Goal: Task Accomplishment & Management: Use online tool/utility

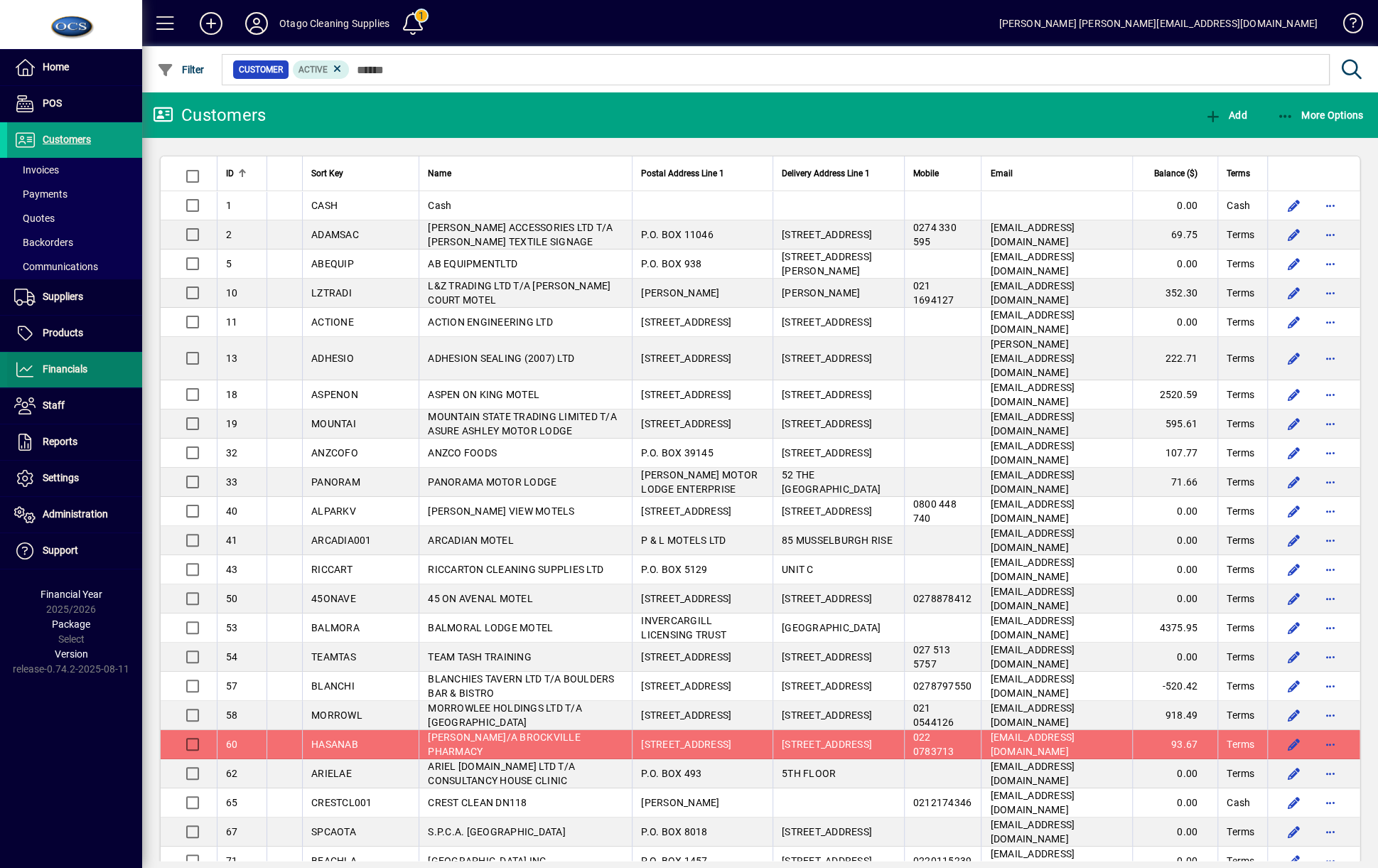
click at [56, 361] on span "Financials" at bounding box center [47, 369] width 80 height 17
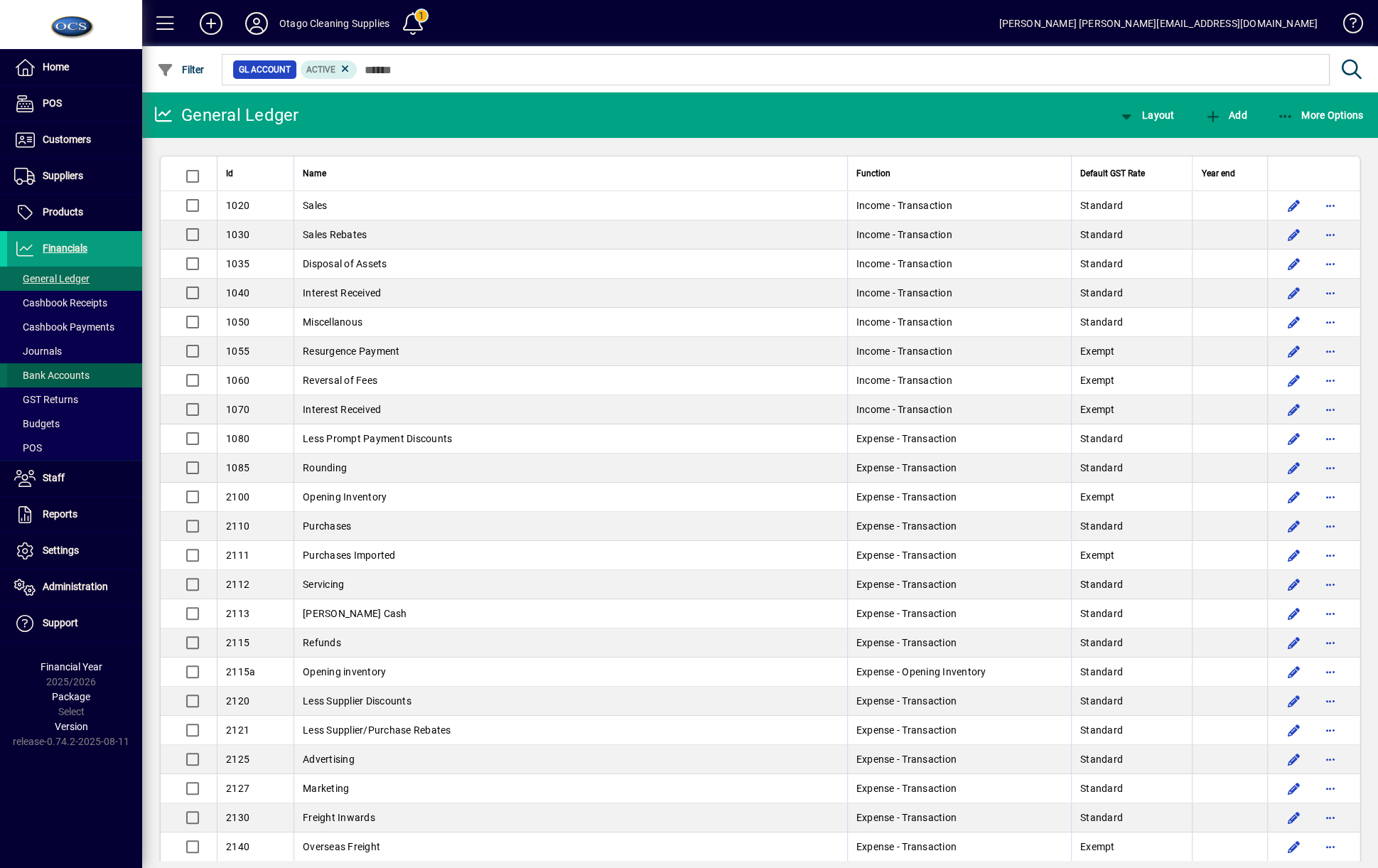
click at [66, 378] on span "Bank Accounts" at bounding box center [52, 374] width 75 height 11
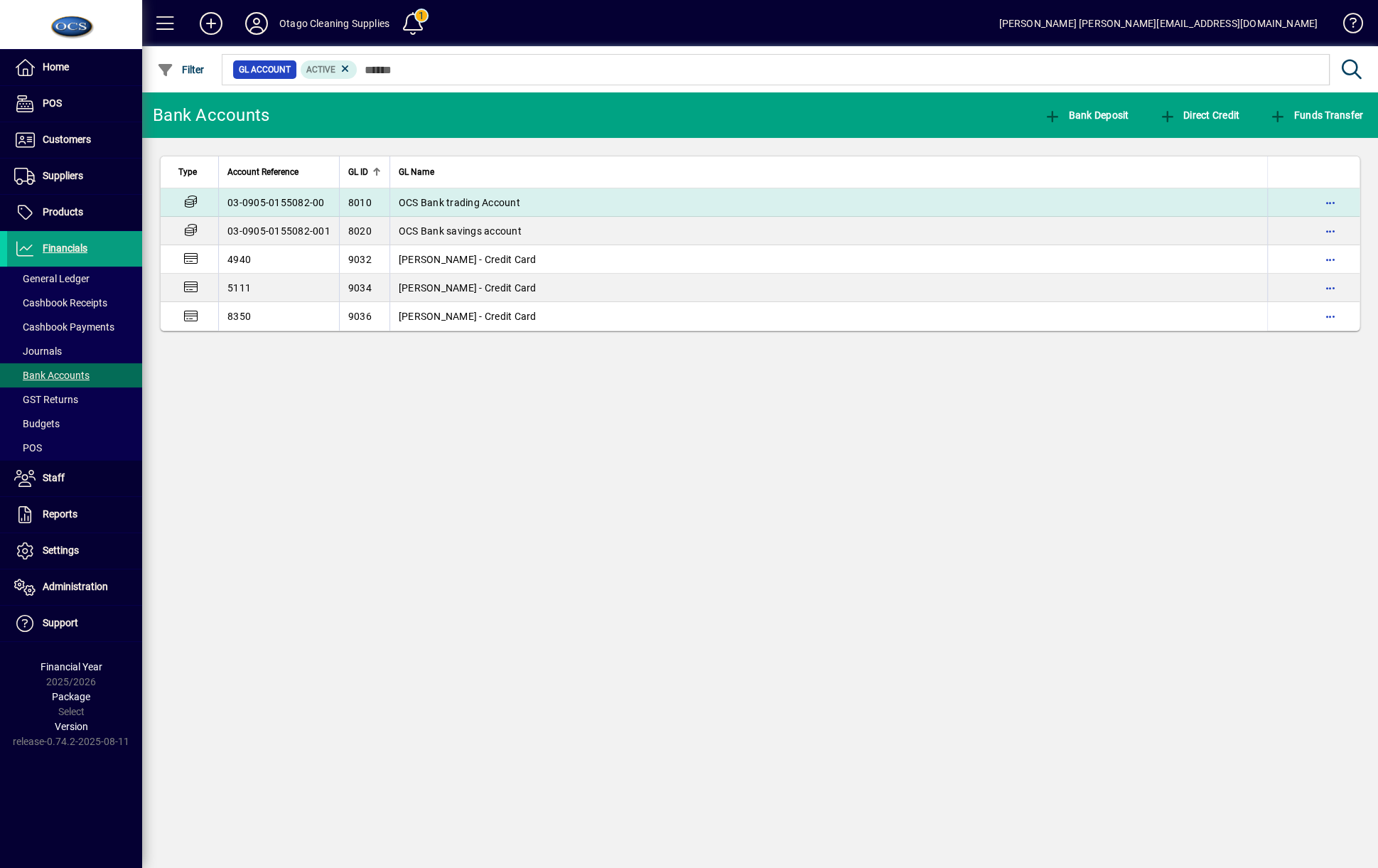
click at [501, 207] on span "OCS Bank trading Account" at bounding box center [460, 202] width 122 height 11
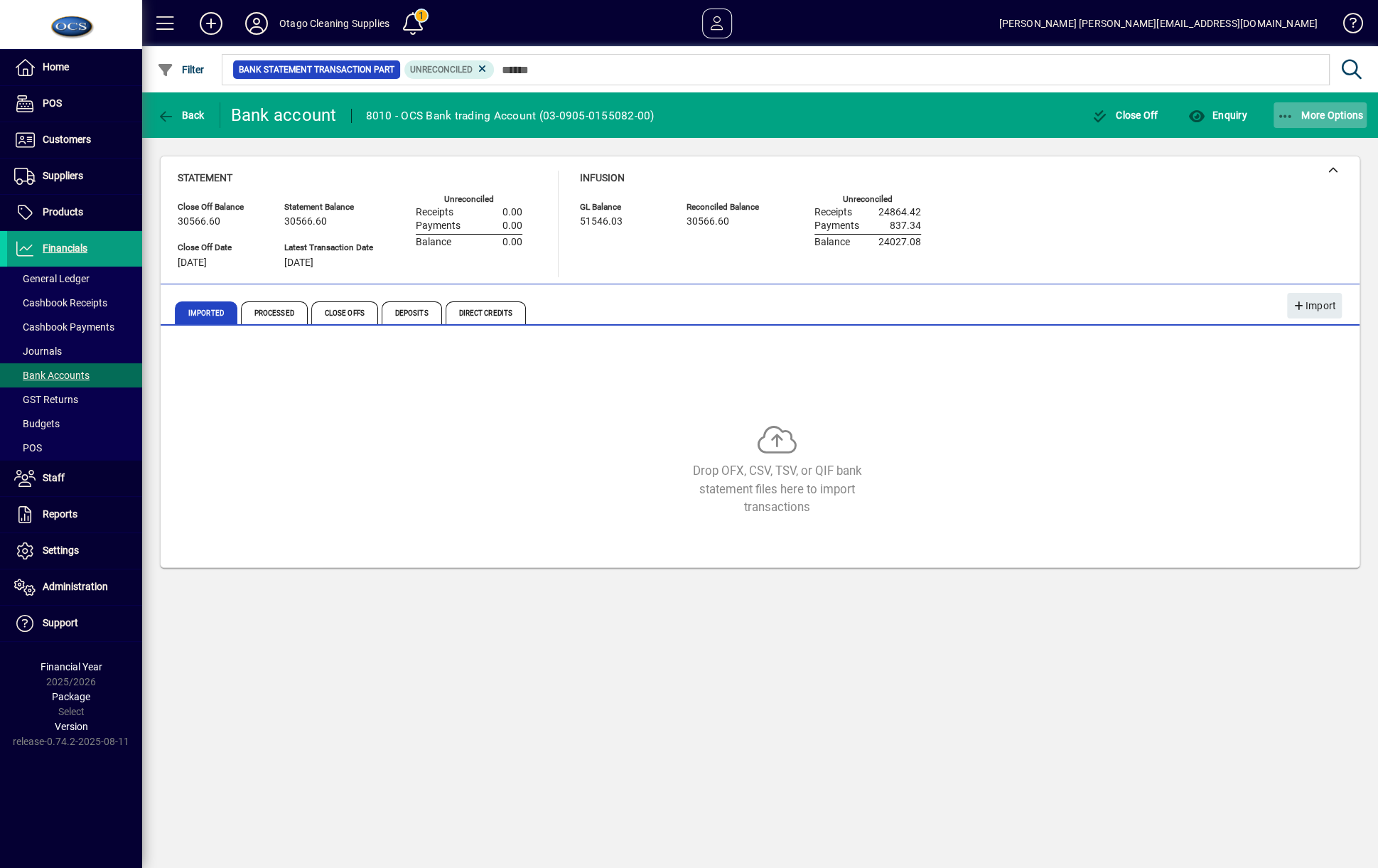
click at [1316, 113] on span "More Options" at bounding box center [1321, 114] width 87 height 11
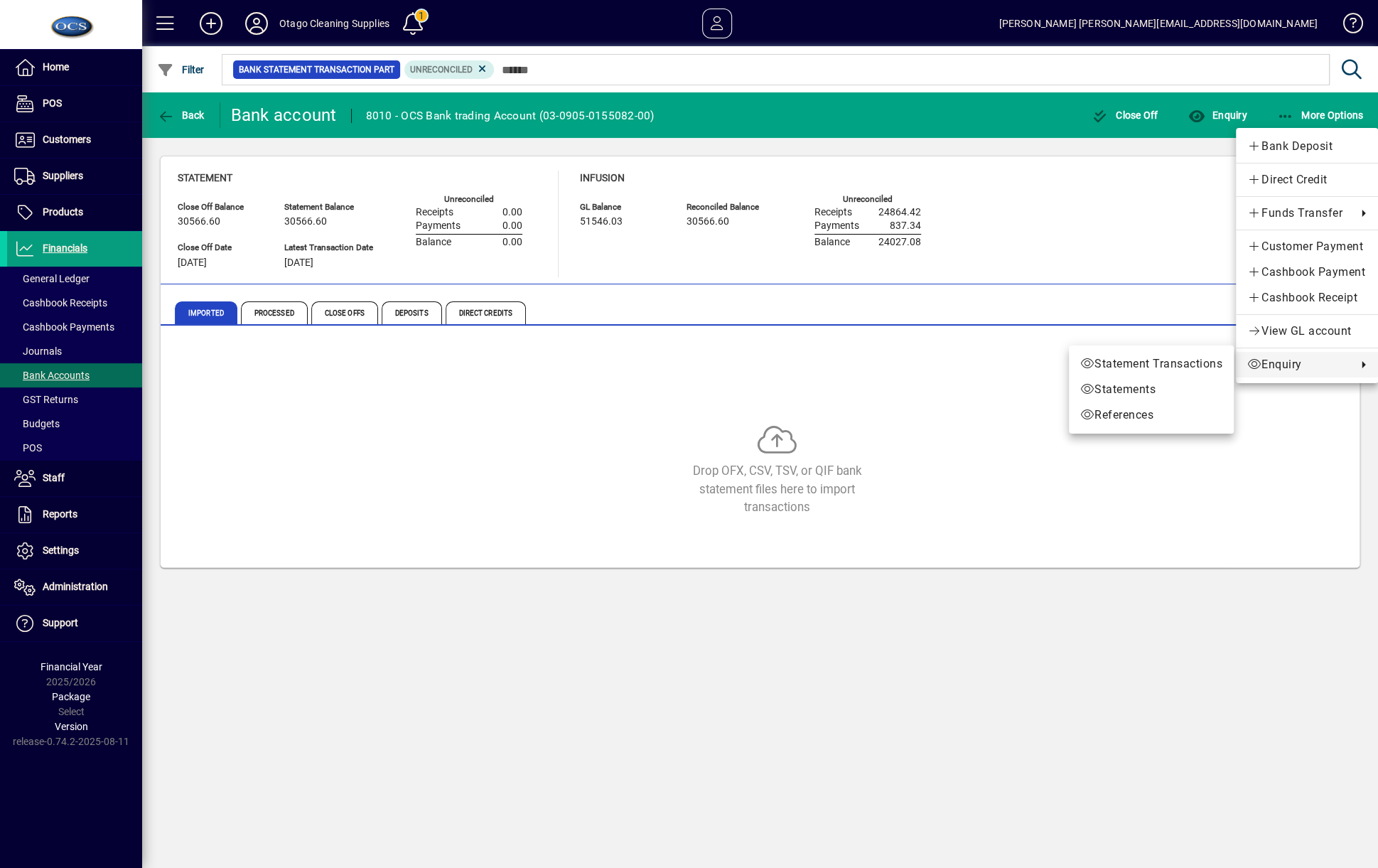
click at [974, 602] on div at bounding box center [689, 434] width 1378 height 868
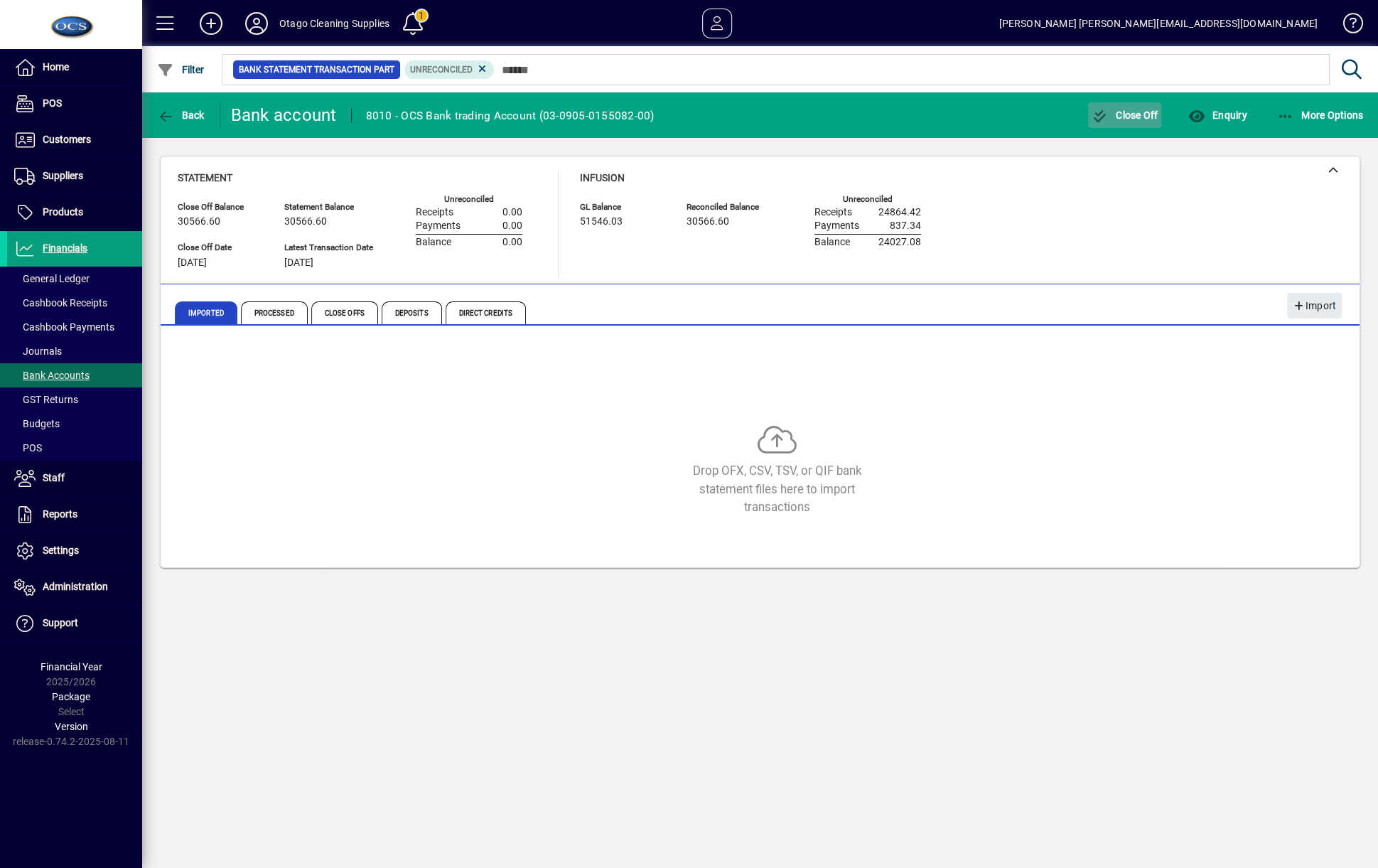
click at [1137, 118] on span "Close Off" at bounding box center [1125, 114] width 67 height 11
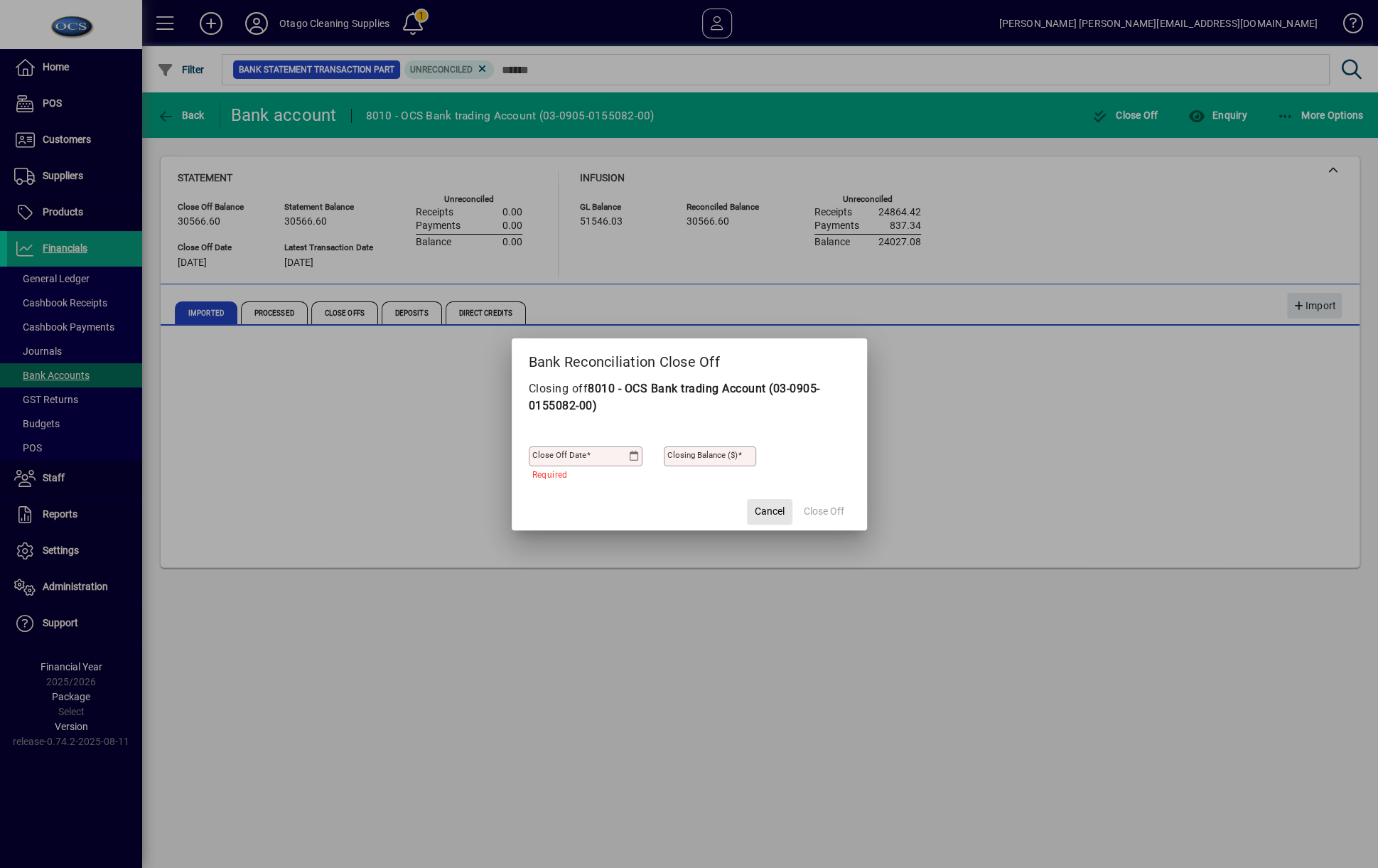
drag, startPoint x: 757, startPoint y: 515, endPoint x: 442, endPoint y: 373, distance: 345.5
click at [756, 515] on span "Cancel" at bounding box center [769, 512] width 30 height 15
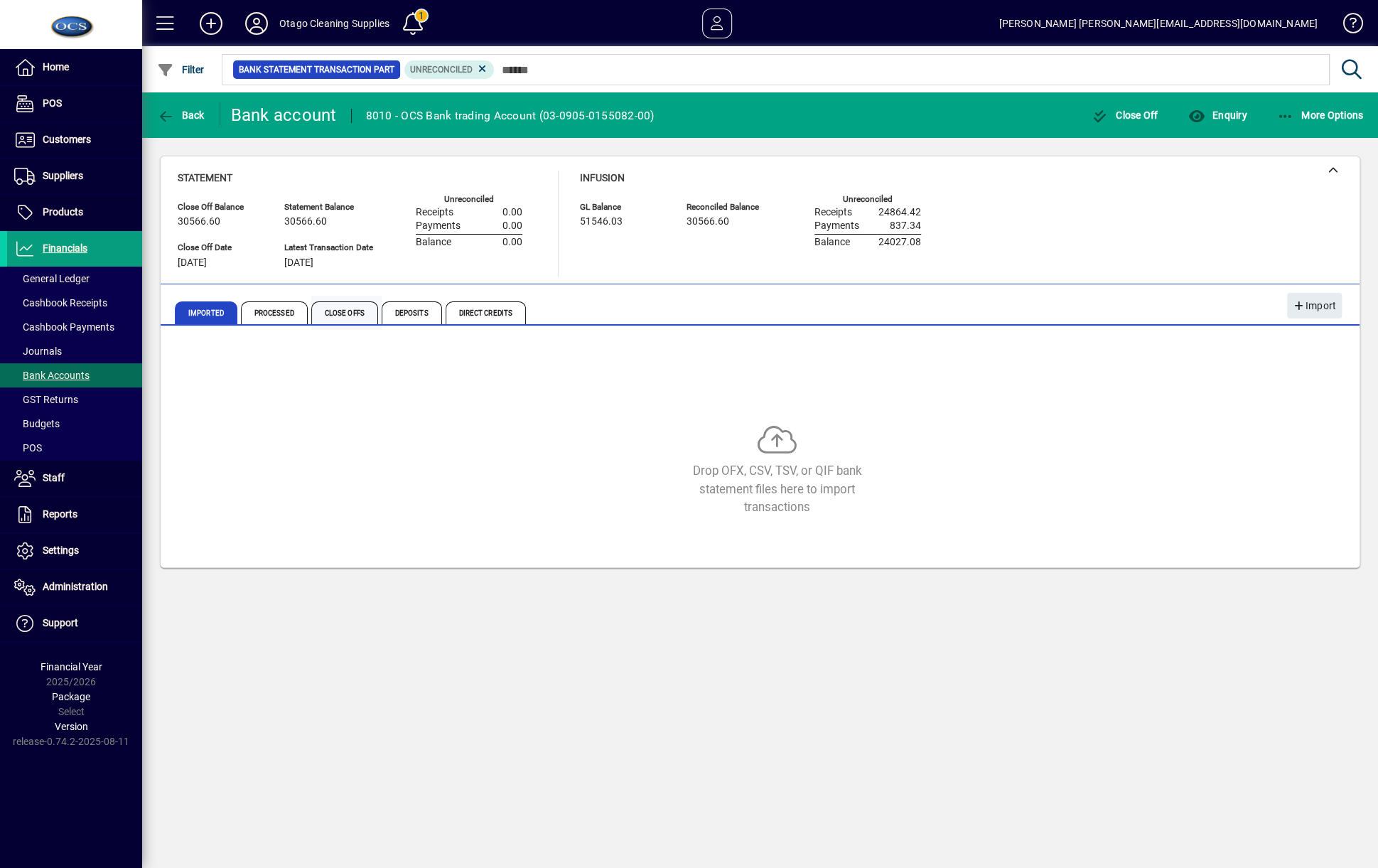
click at [349, 310] on span "Close Offs" at bounding box center [344, 312] width 67 height 23
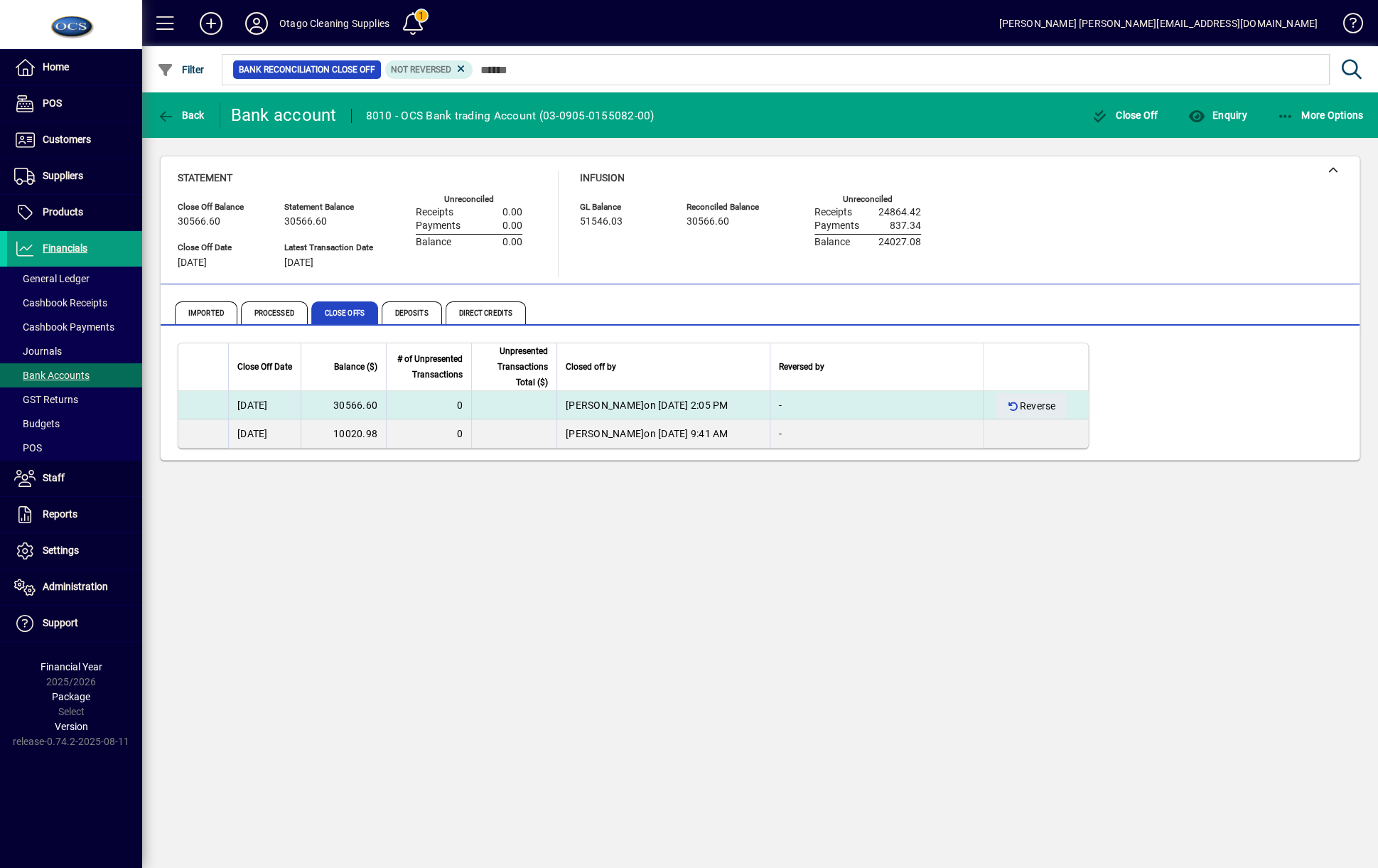
click at [656, 396] on td "[PERSON_NAME] on [DATE] 2:05 PM" at bounding box center [663, 404] width 213 height 28
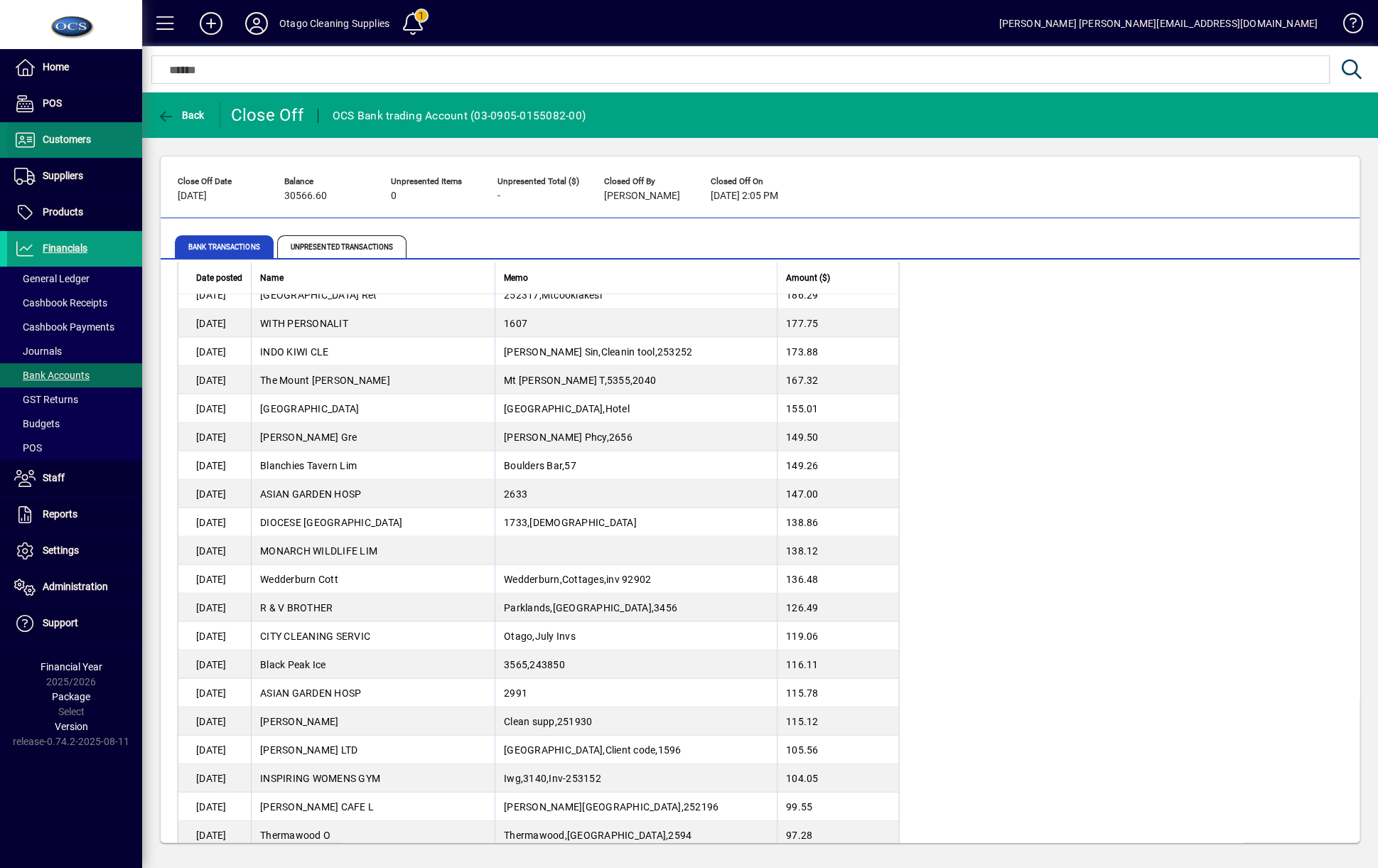
scroll to position [7108, 0]
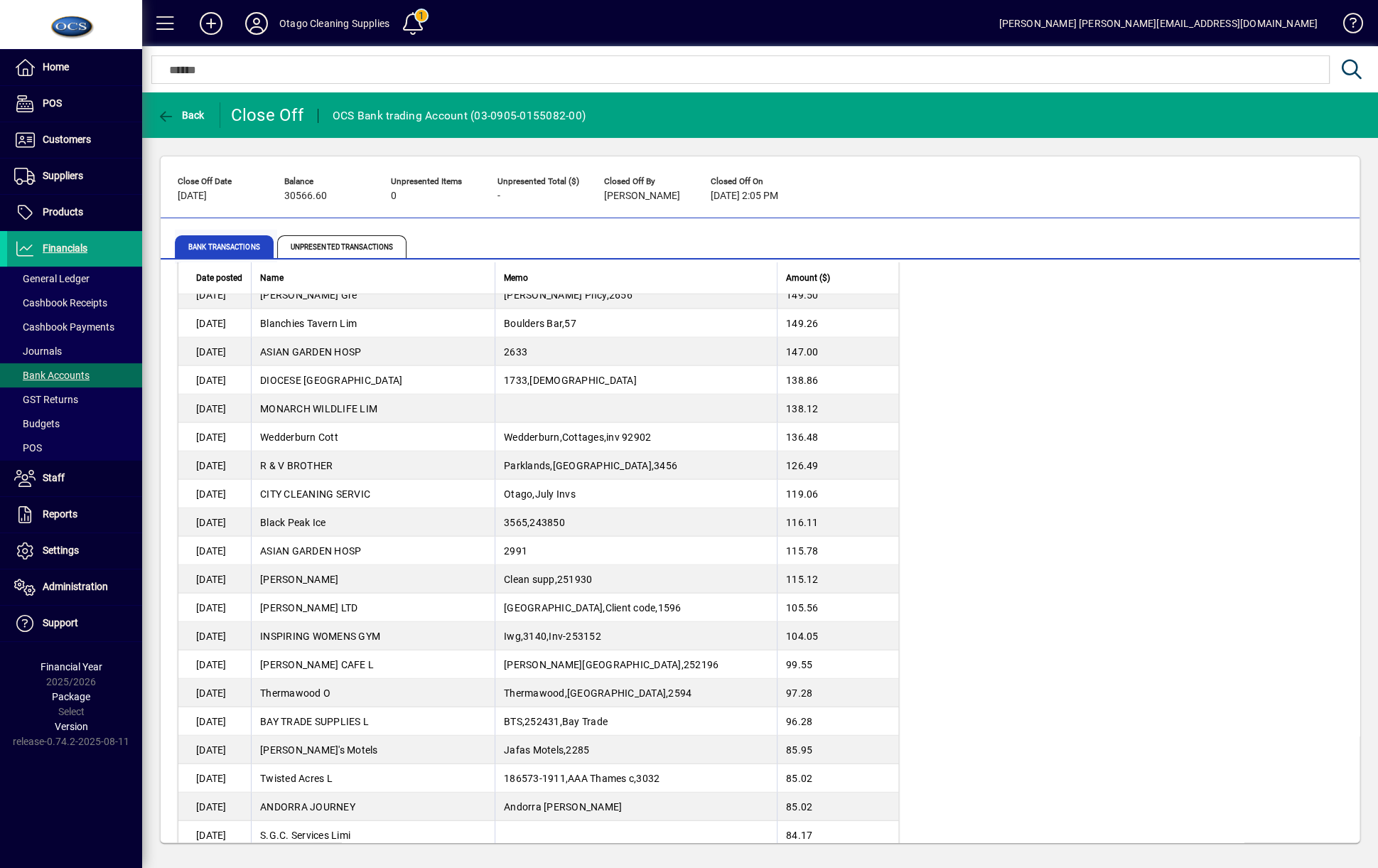
click at [222, 250] on span "Bank Transactions" at bounding box center [224, 246] width 99 height 23
click at [314, 246] on span "Unpresented Transactions" at bounding box center [342, 246] width 130 height 23
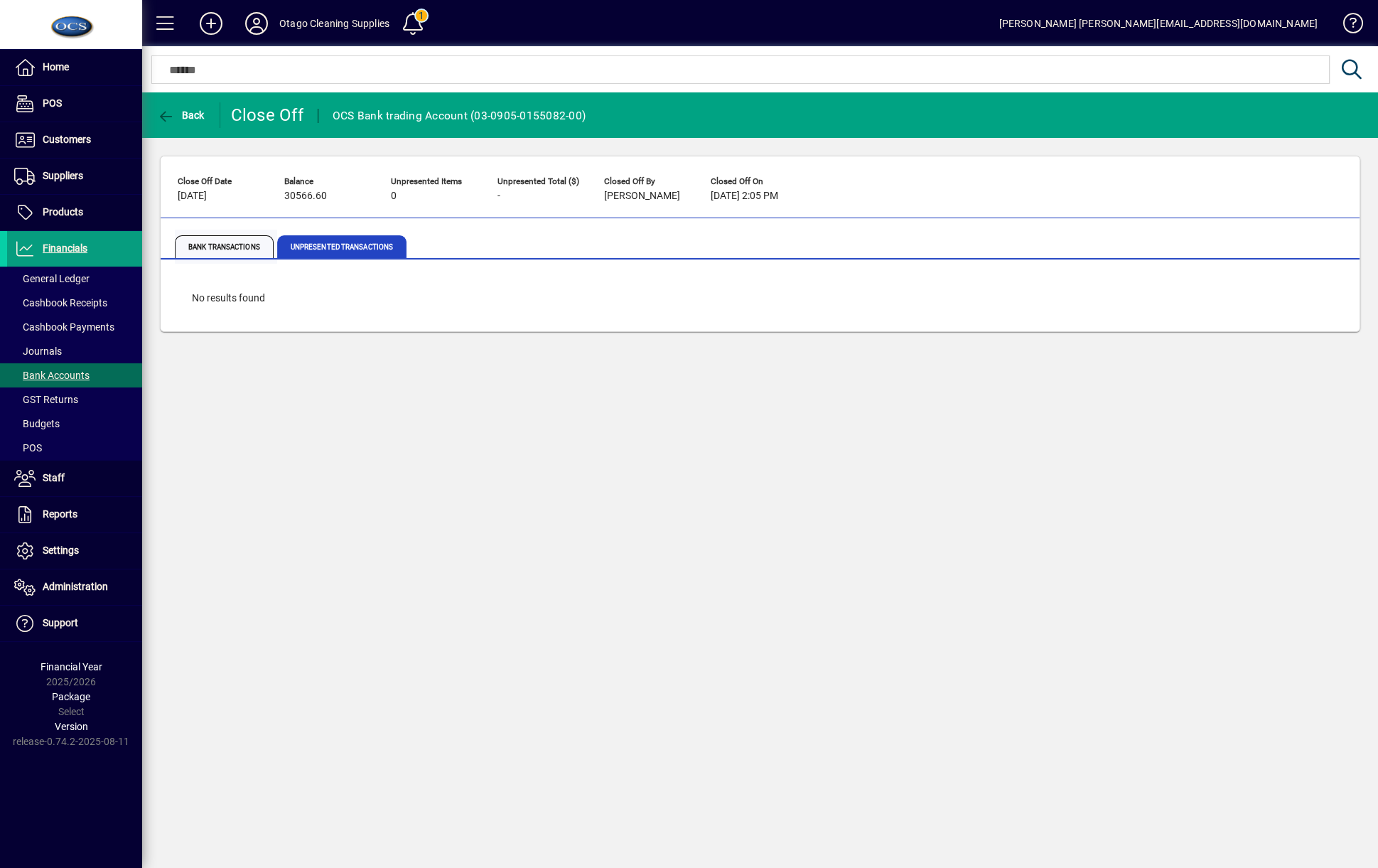
click at [250, 252] on span "Bank Transactions" at bounding box center [224, 246] width 99 height 23
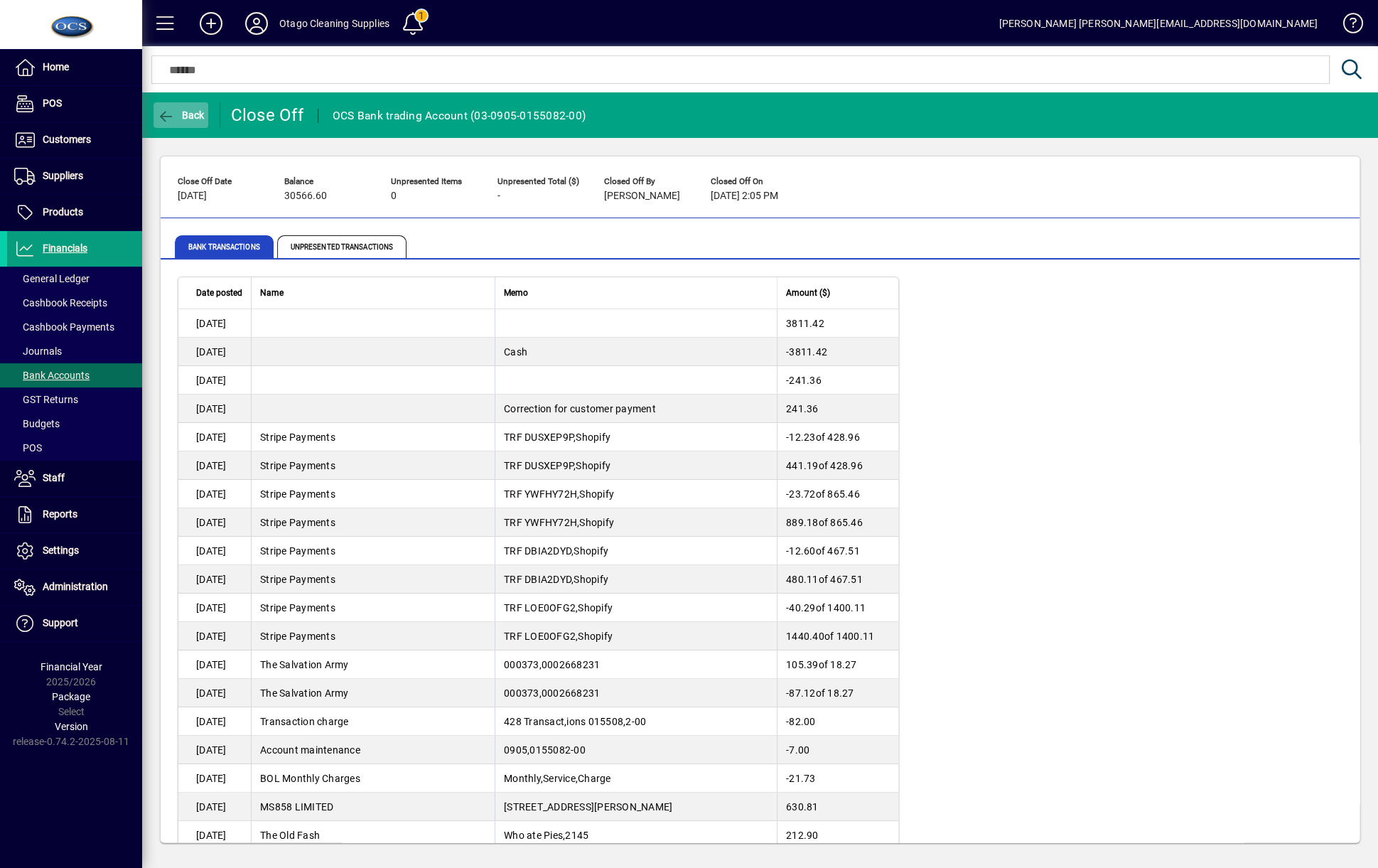
click at [203, 102] on span "button" at bounding box center [181, 115] width 55 height 34
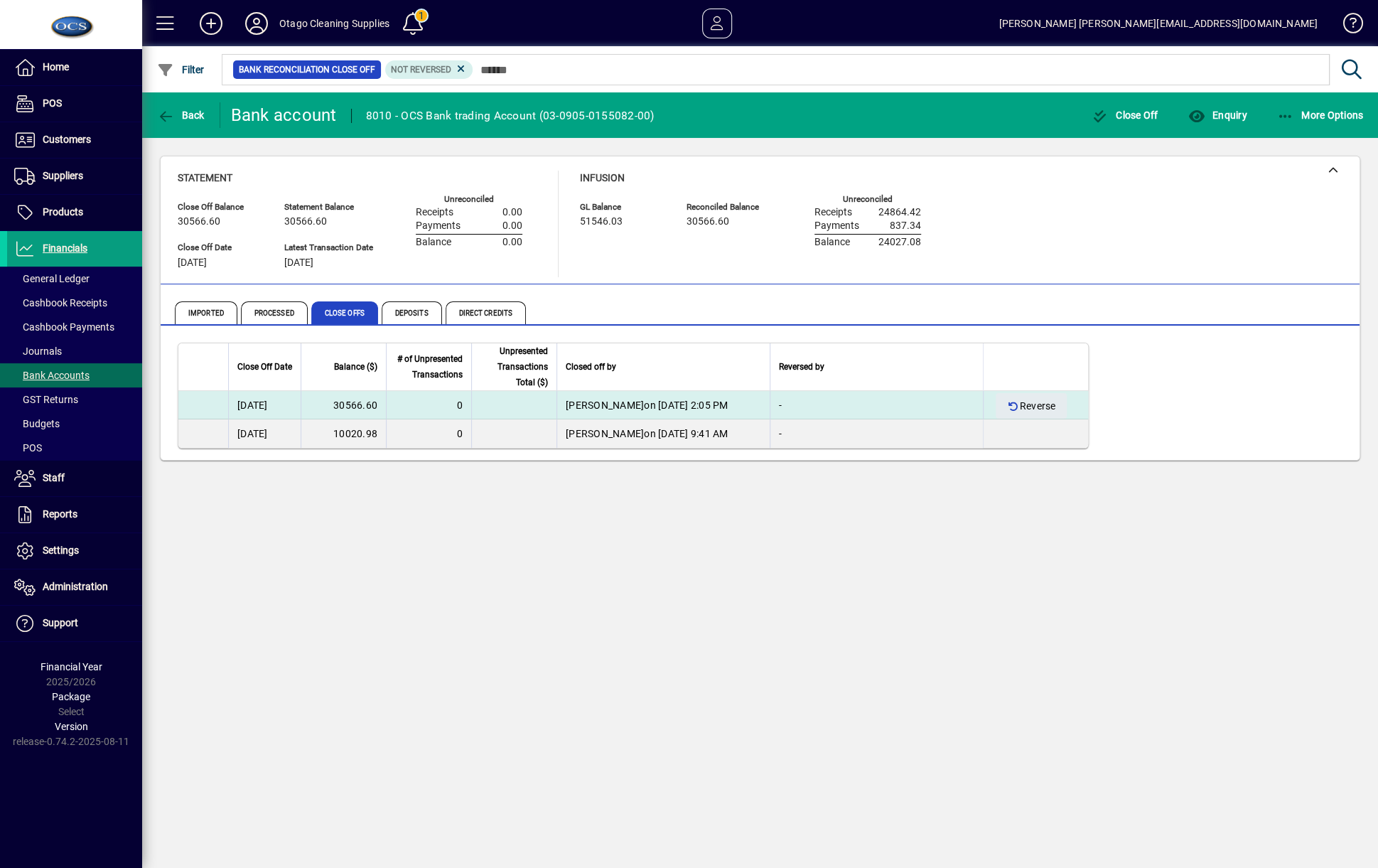
click at [345, 406] on td "30566.60" at bounding box center [344, 404] width 85 height 28
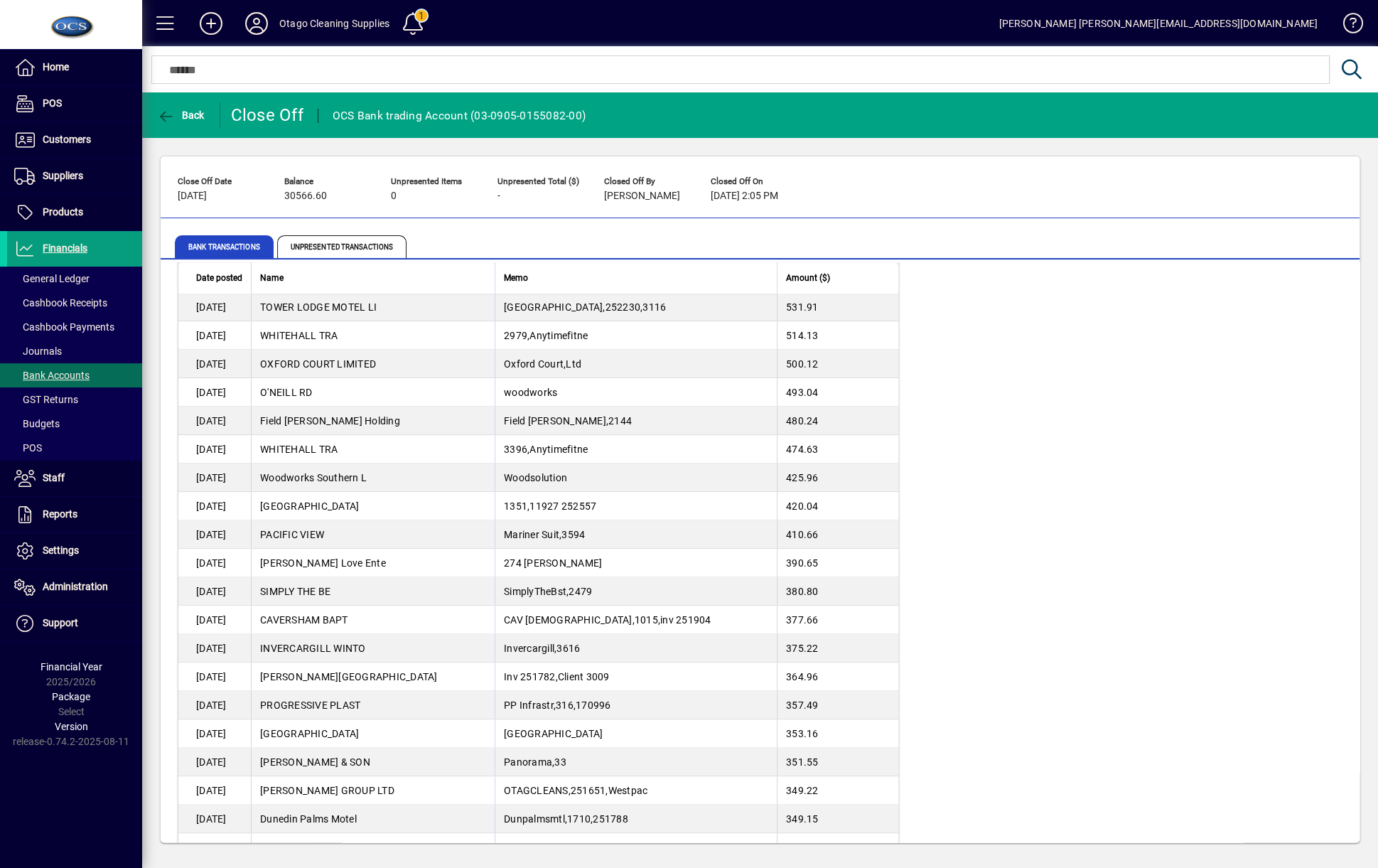
scroll to position [5591, 0]
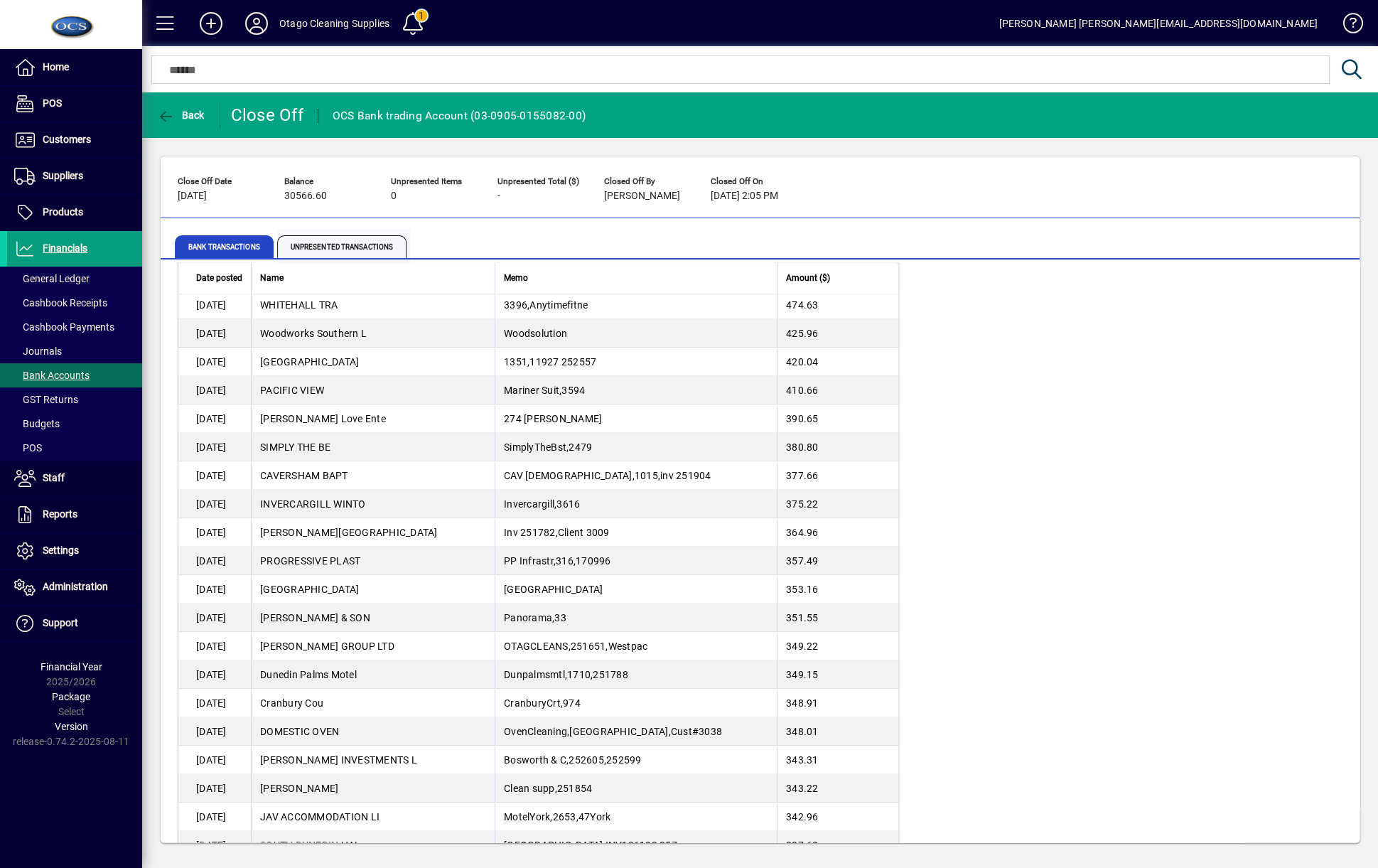
click at [352, 254] on span "Unpresented Transactions" at bounding box center [342, 246] width 130 height 23
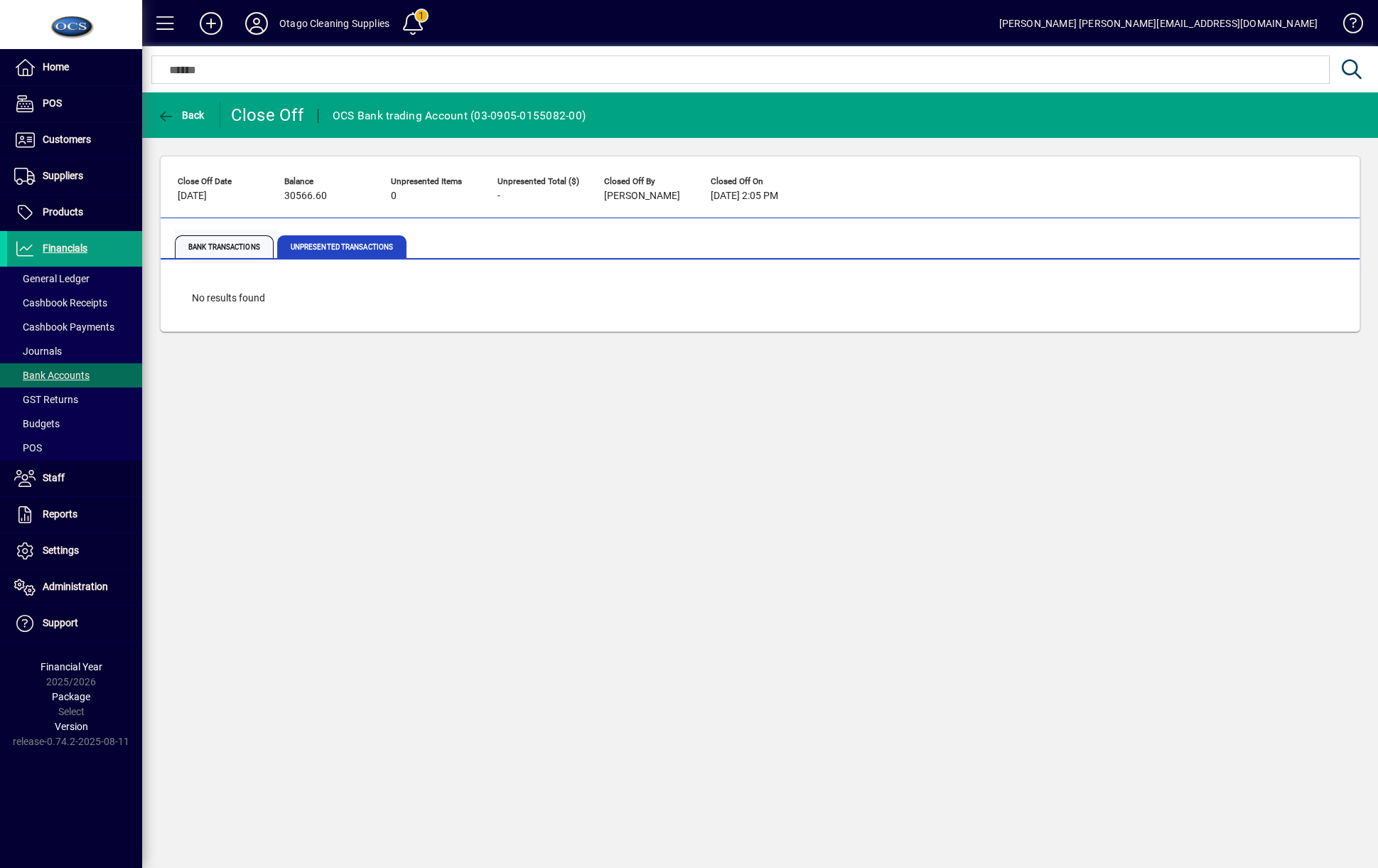
click at [205, 247] on span "Bank Transactions" at bounding box center [224, 246] width 99 height 23
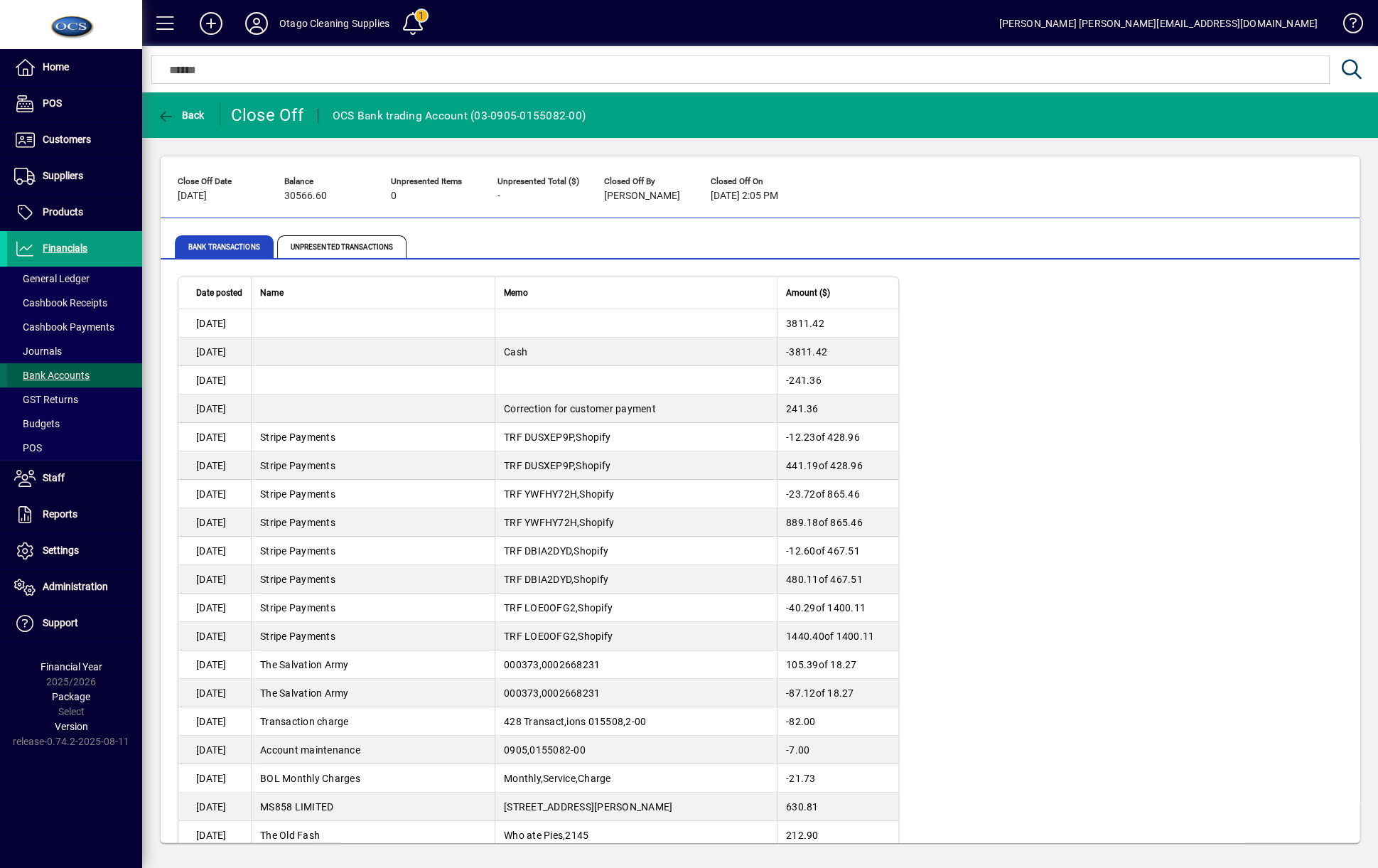
click at [62, 369] on span "Bank Accounts" at bounding box center [52, 374] width 75 height 11
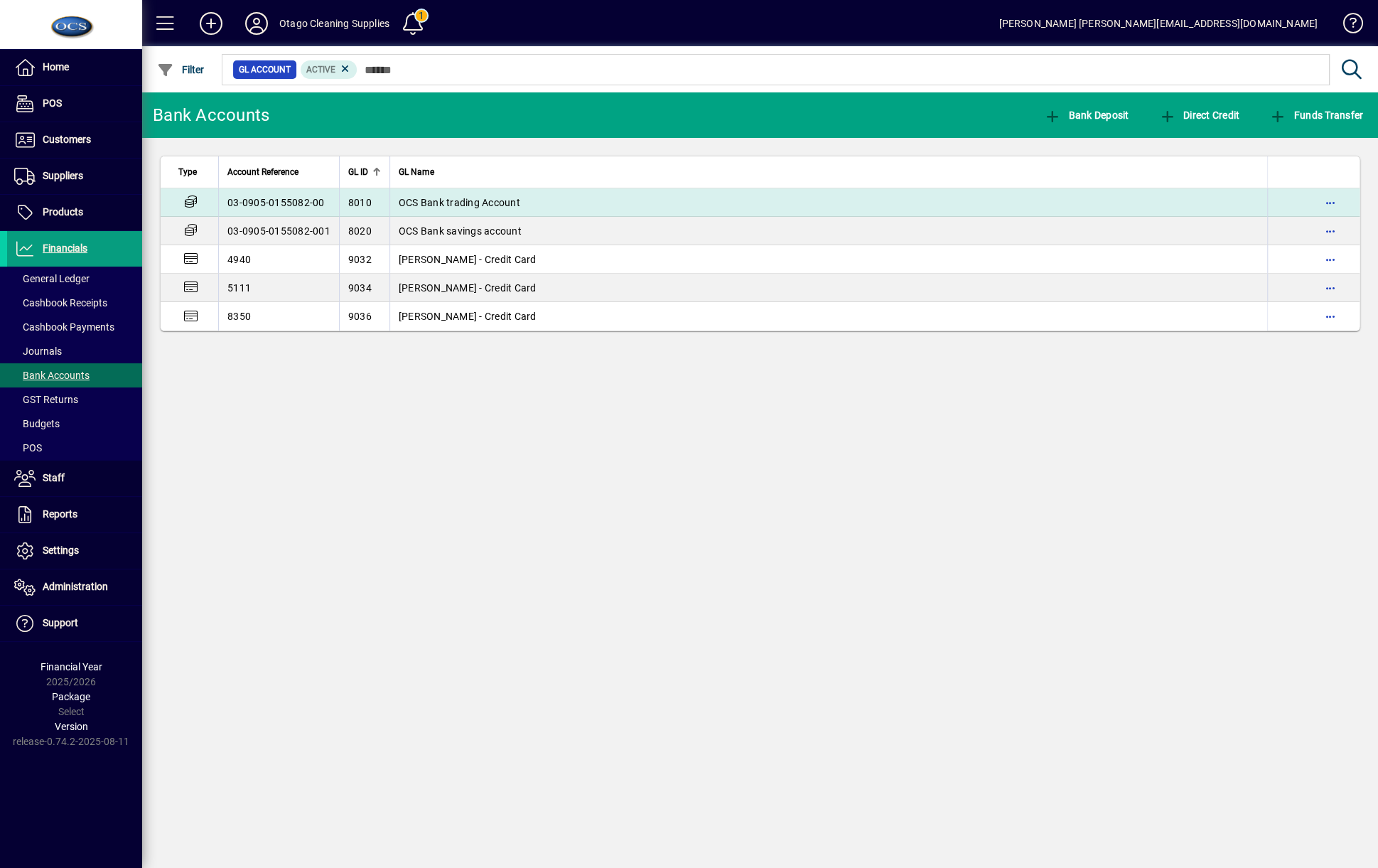
click at [567, 205] on td "OCS Bank trading Account" at bounding box center [828, 202] width 877 height 28
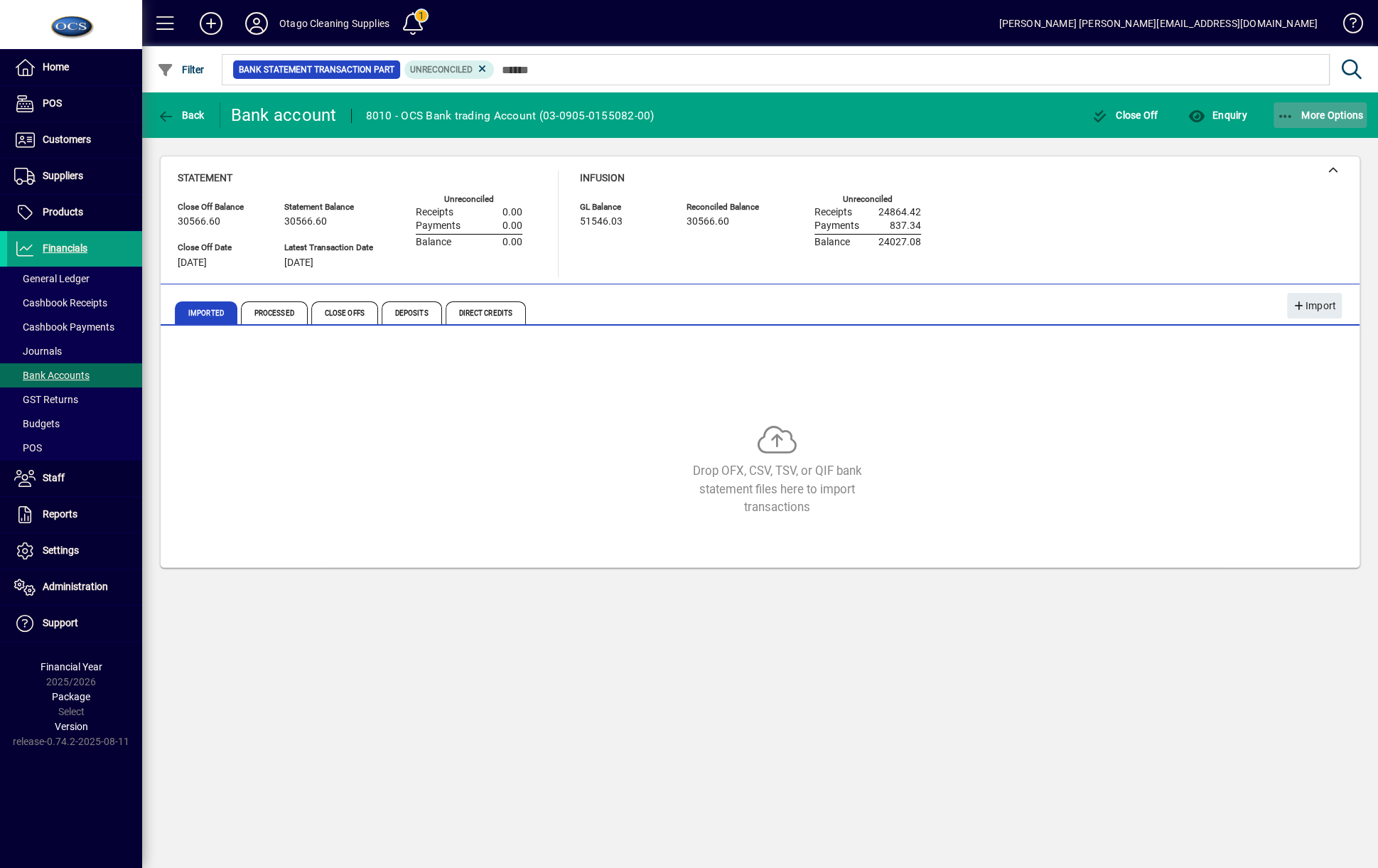
click at [1328, 105] on span "button" at bounding box center [1321, 115] width 94 height 34
